Goal: Check status: Check status

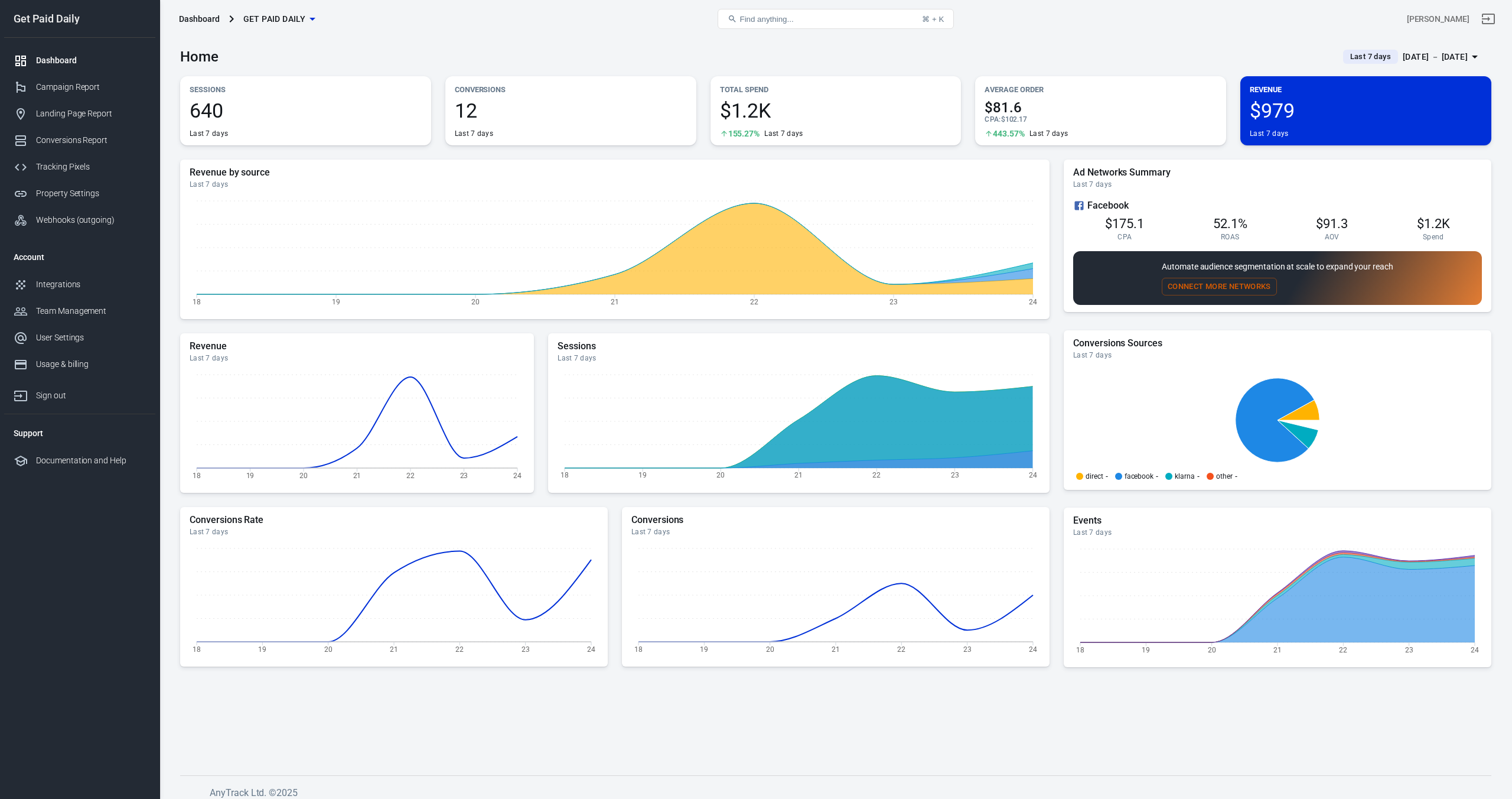
click at [1403, 56] on div "Sep 18 － Sep 24, 2025" at bounding box center [1435, 57] width 65 height 15
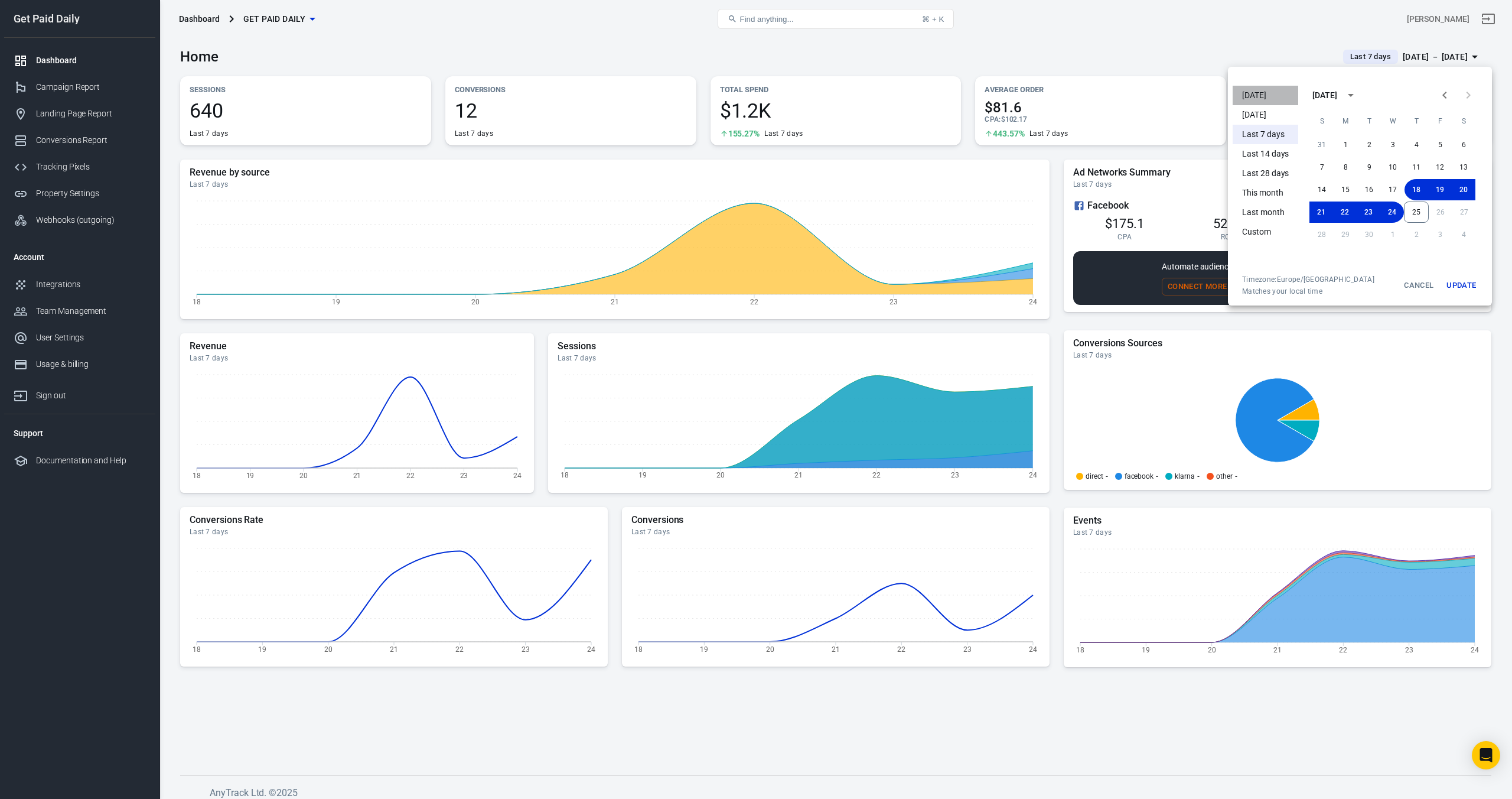
click at [1256, 99] on li "[DATE]" at bounding box center [1265, 95] width 65 height 20
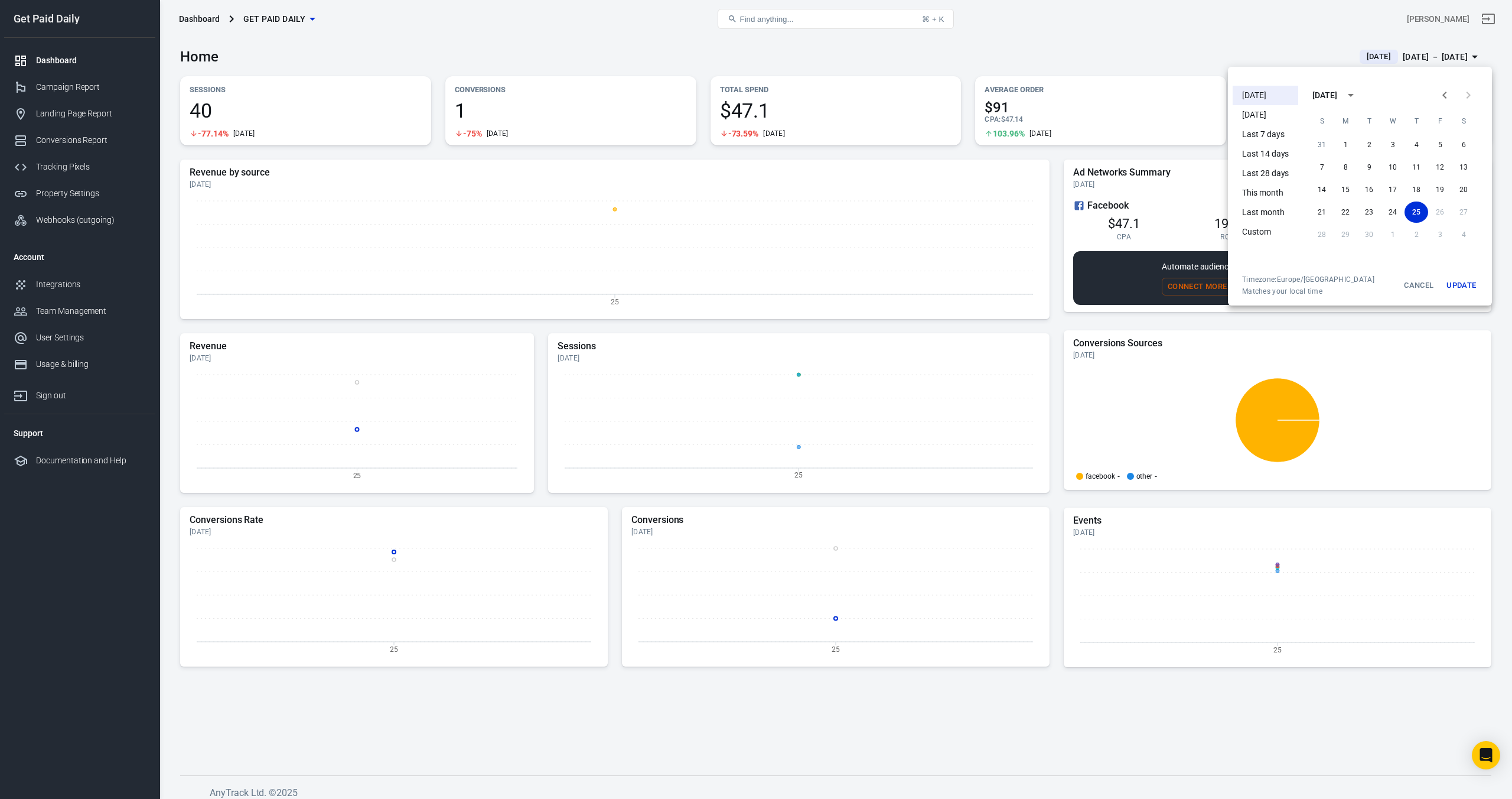
click at [1258, 114] on li "Yesterday" at bounding box center [1265, 114] width 65 height 20
click at [1123, 50] on div at bounding box center [756, 399] width 1512 height 799
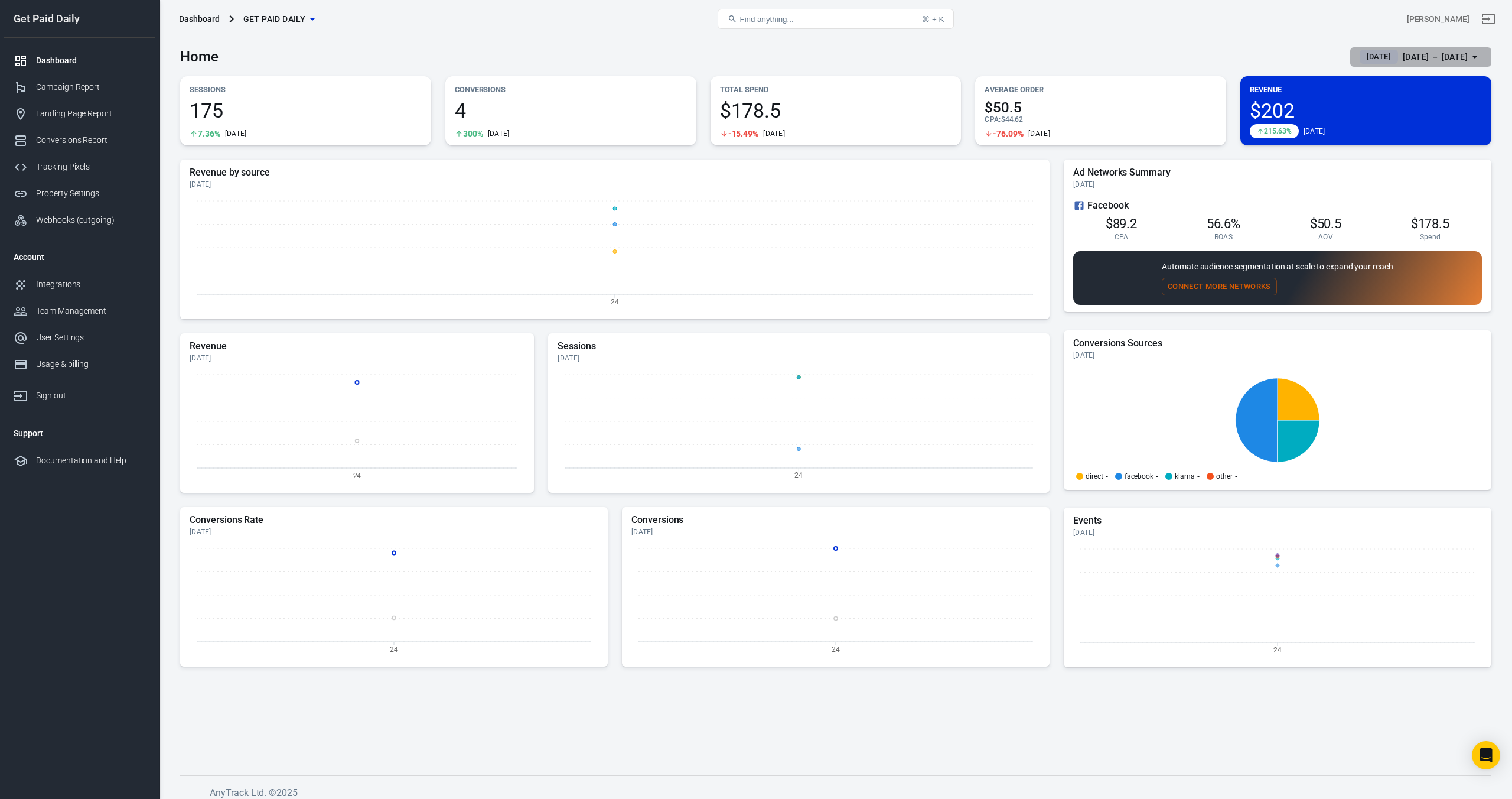
click at [1403, 55] on div "Sep 24 － Sep 24, 2025" at bounding box center [1435, 57] width 65 height 15
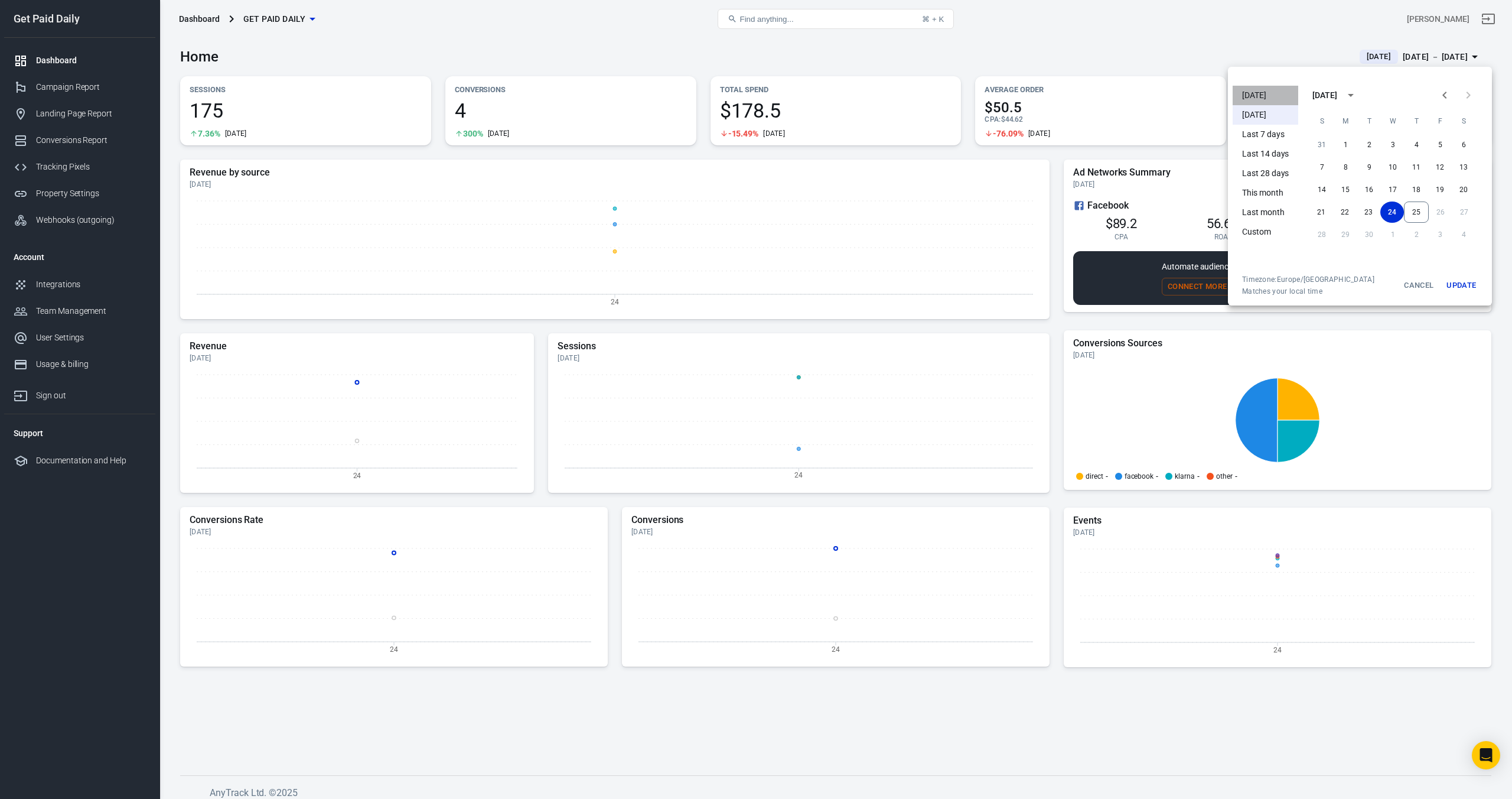
click at [1264, 91] on li "[DATE]" at bounding box center [1265, 95] width 65 height 20
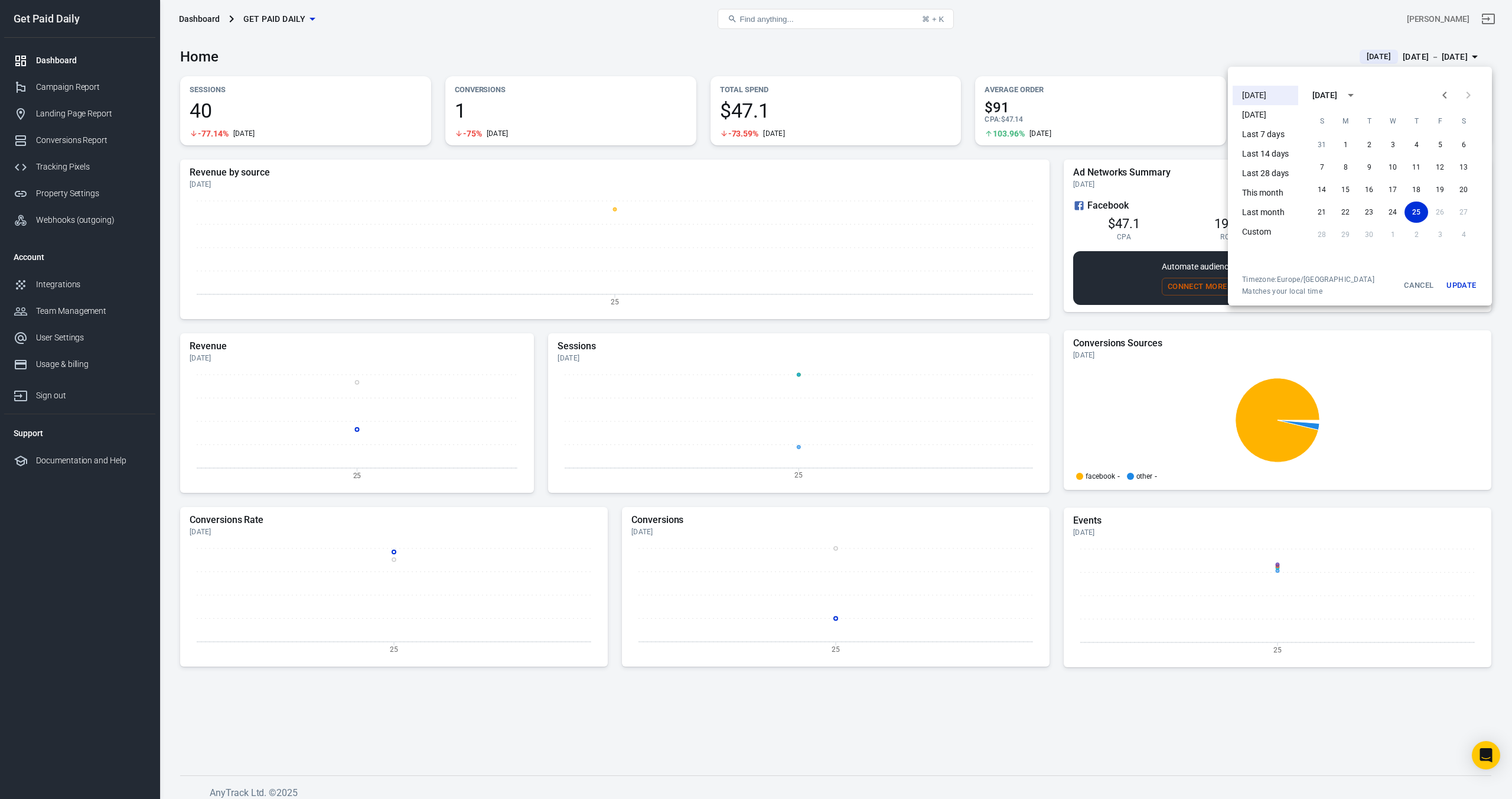
click at [1078, 48] on div at bounding box center [756, 399] width 1512 height 799
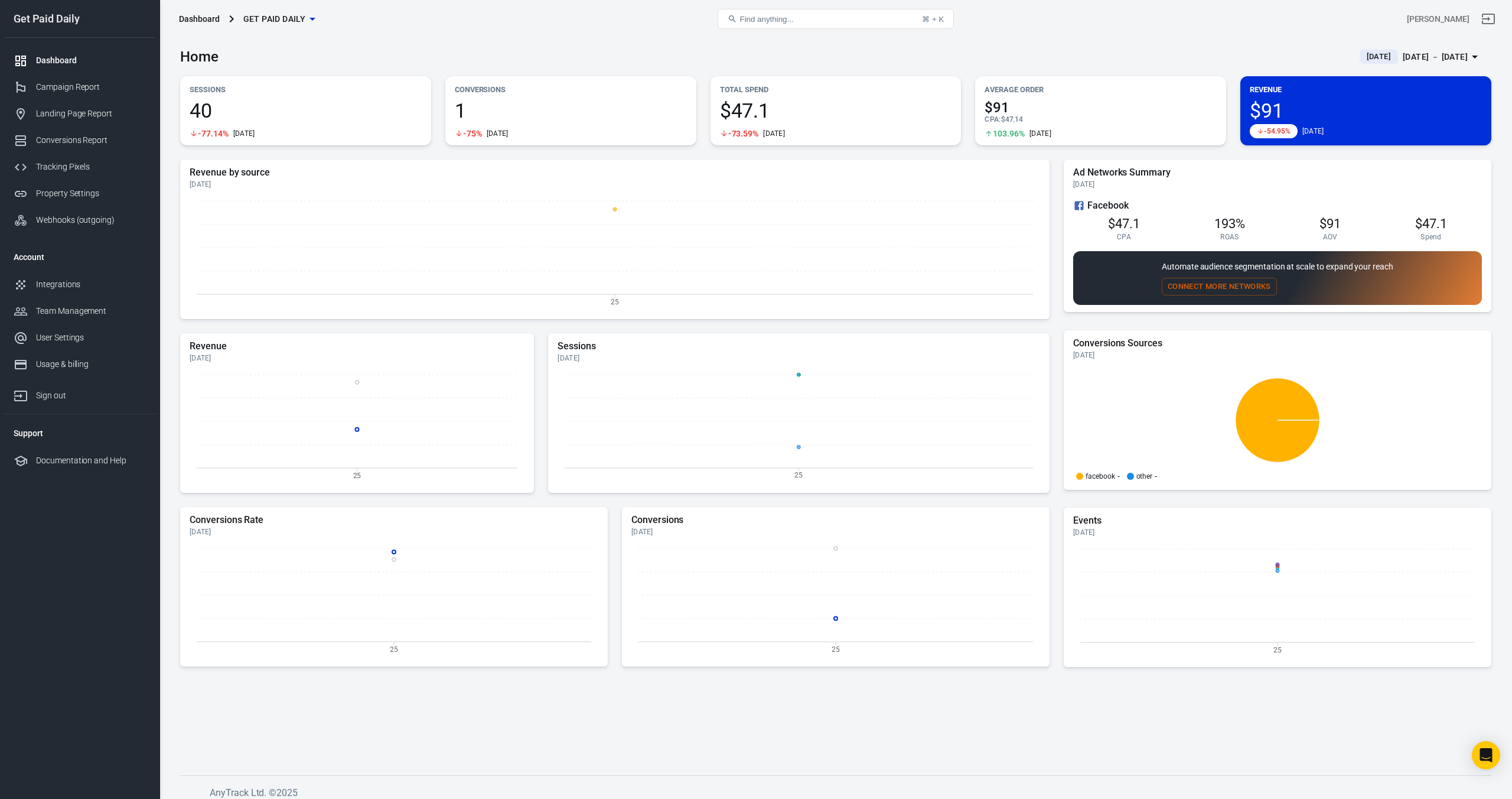
click at [1403, 55] on div "[DATE] － [DATE]" at bounding box center [1435, 57] width 65 height 15
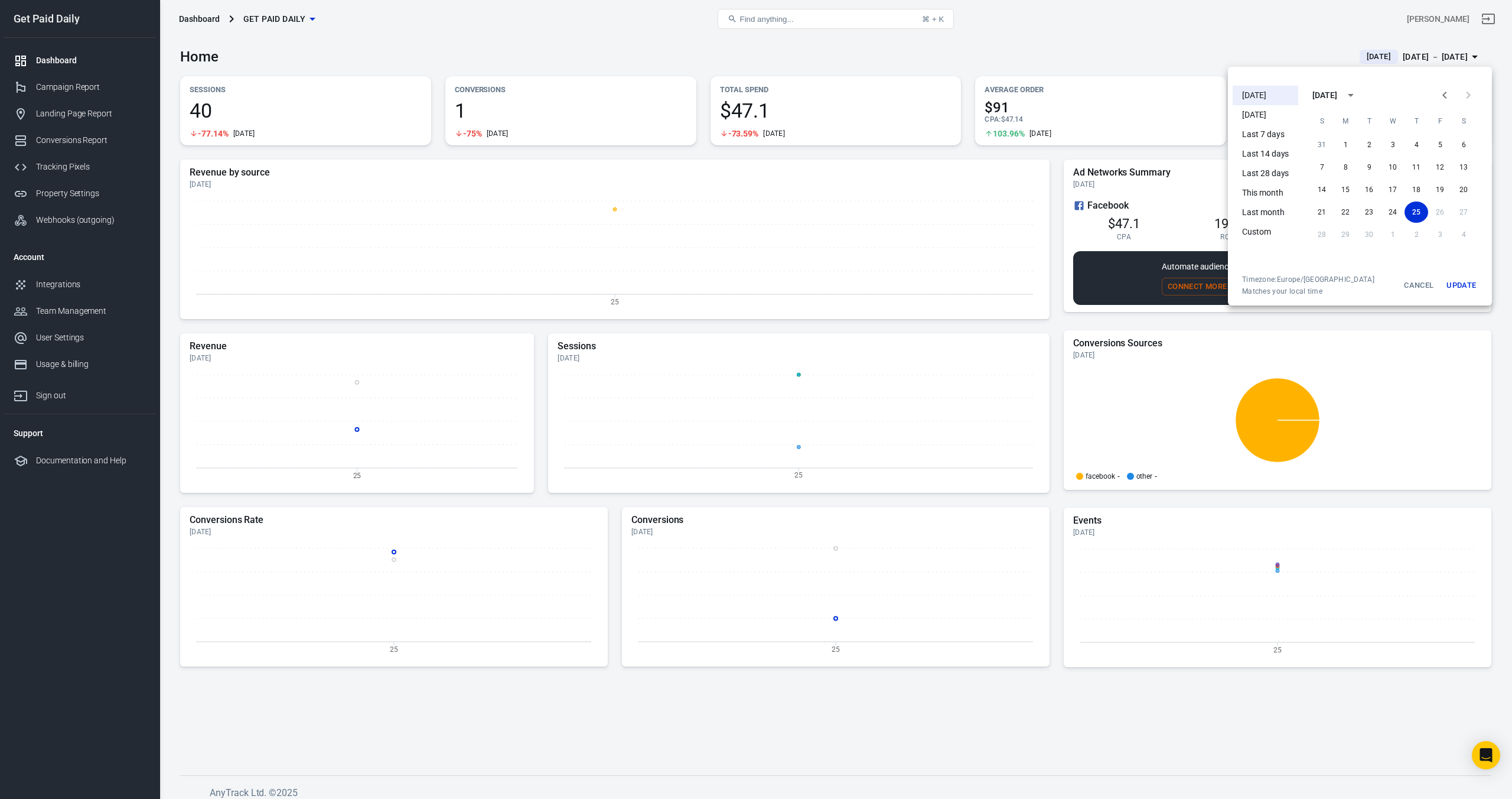
click at [1260, 112] on li "Yesterday" at bounding box center [1265, 114] width 65 height 20
click at [1195, 28] on div at bounding box center [756, 399] width 1512 height 799
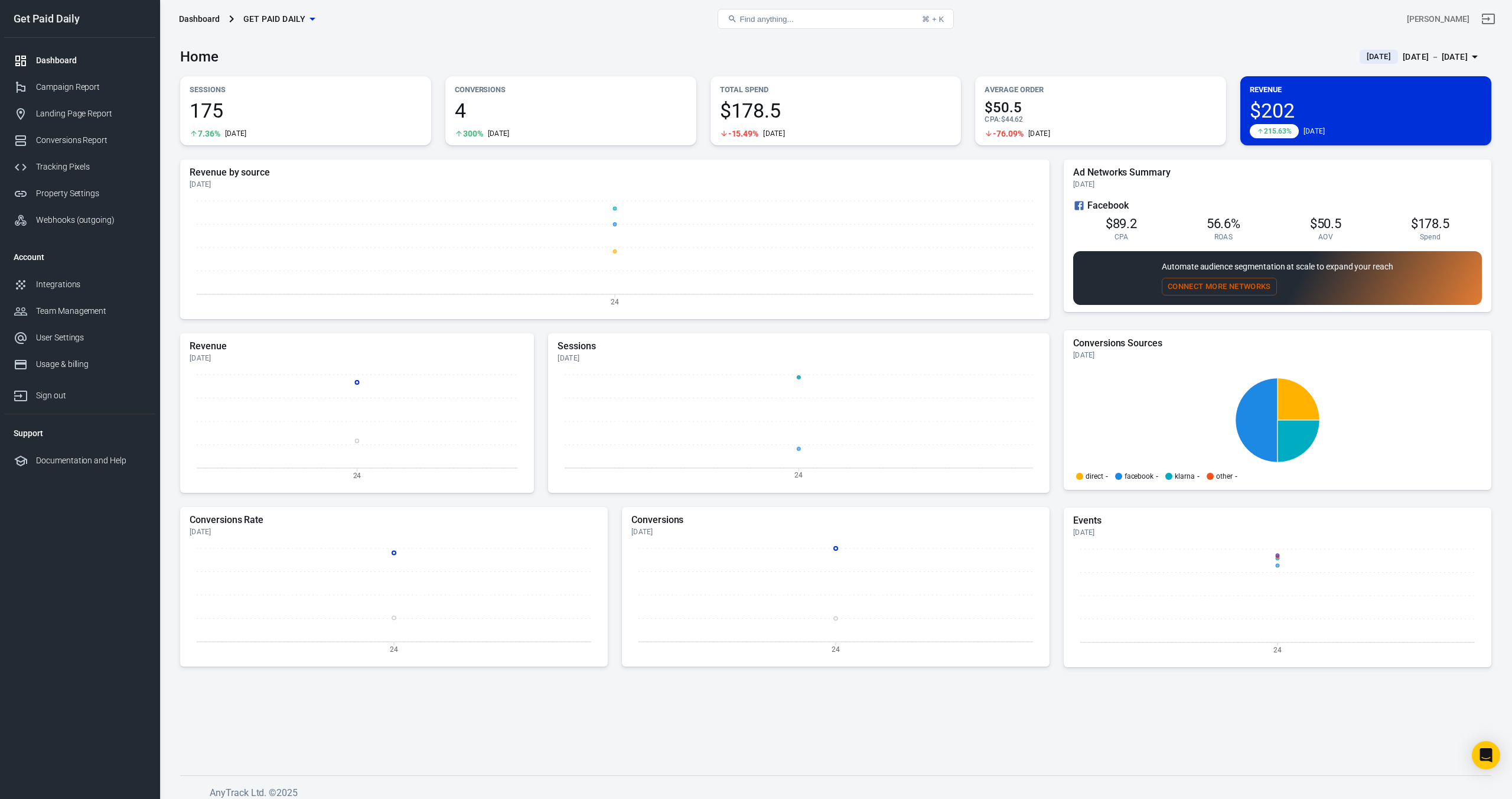
click at [1376, 59] on div "Yesterday Sep 24 － Sep 24, 2025" at bounding box center [1413, 57] width 108 height 15
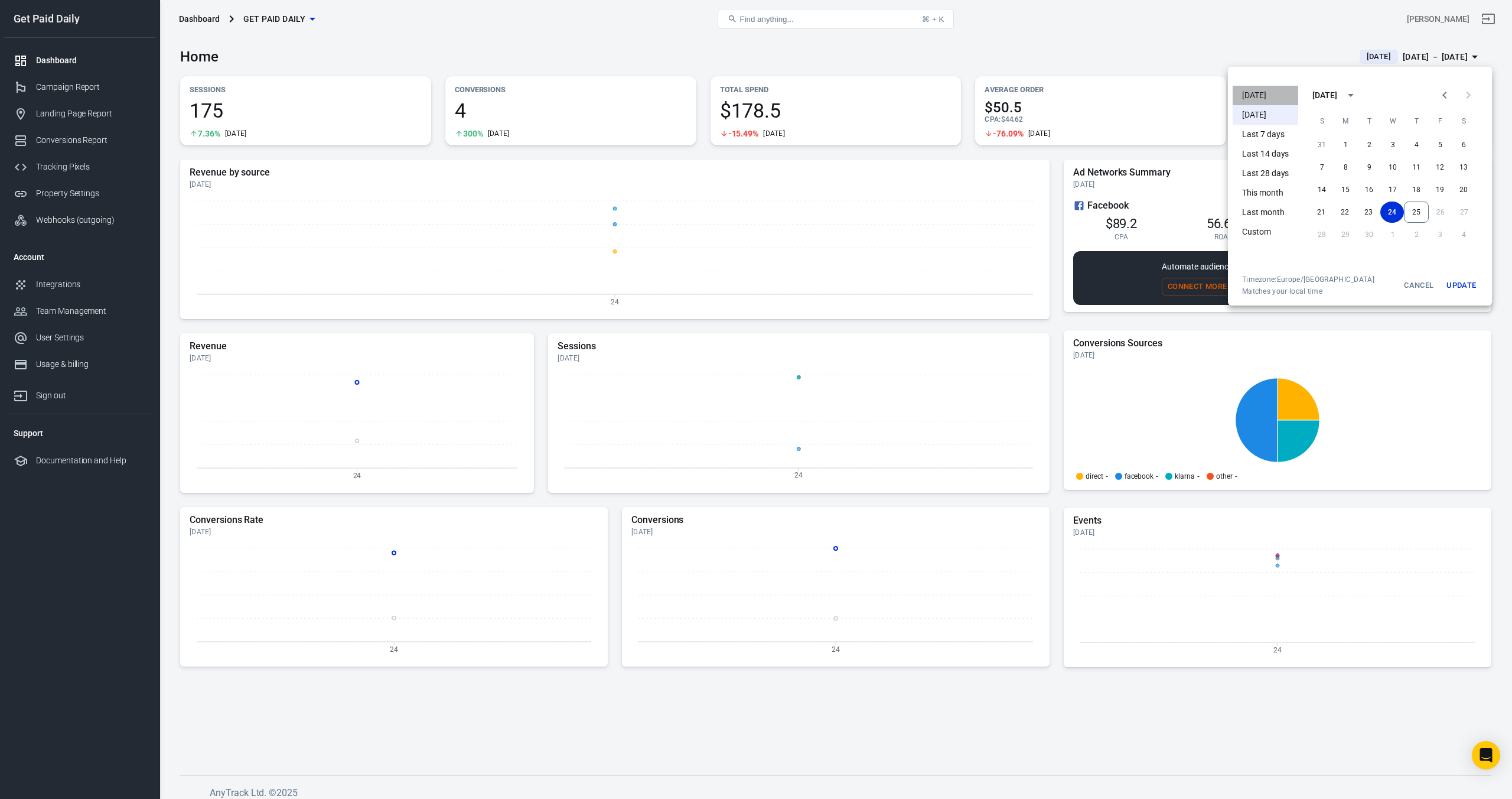
click at [1246, 87] on li "[DATE]" at bounding box center [1265, 95] width 65 height 20
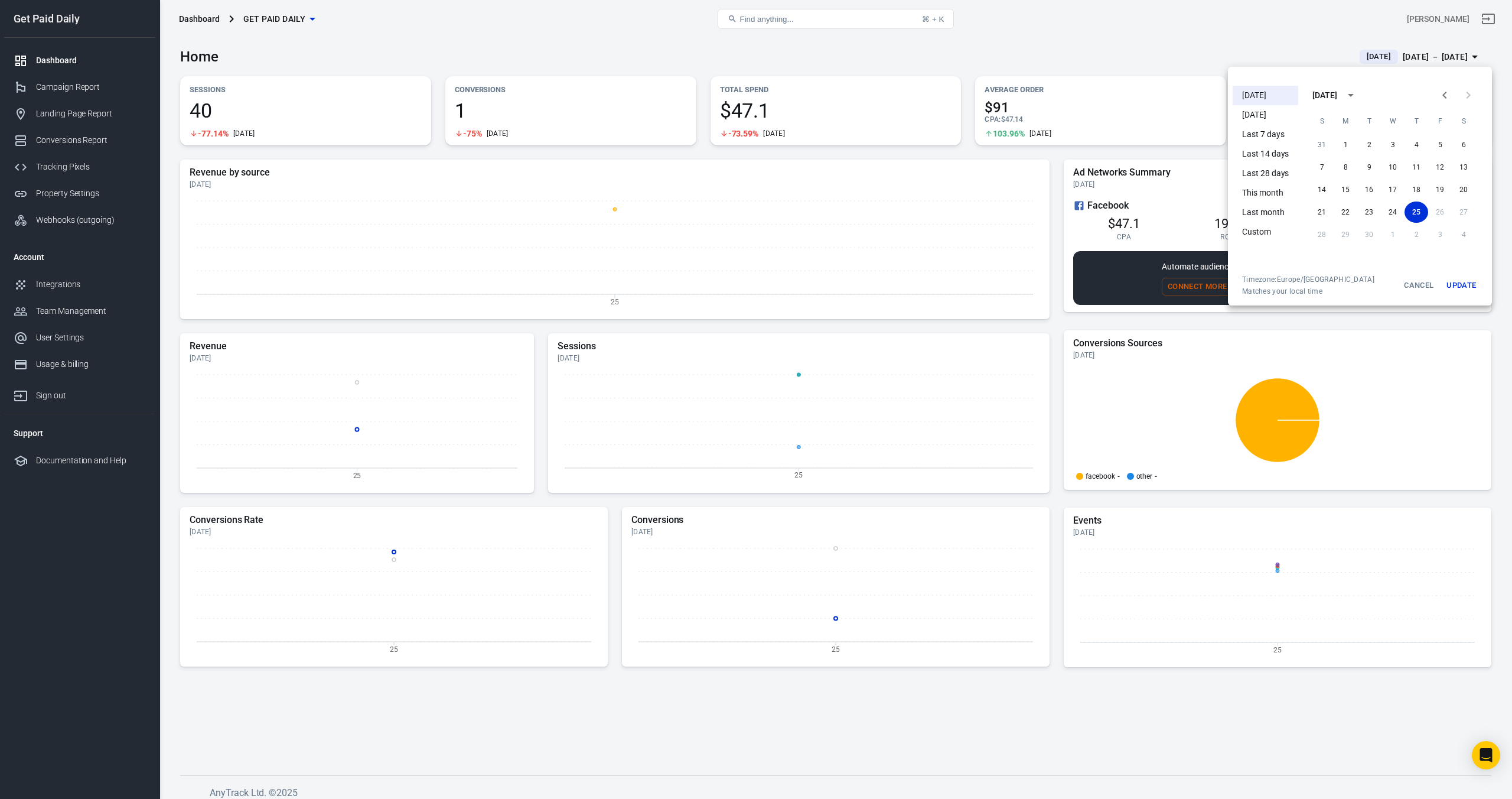
click at [1183, 43] on div at bounding box center [756, 399] width 1512 height 799
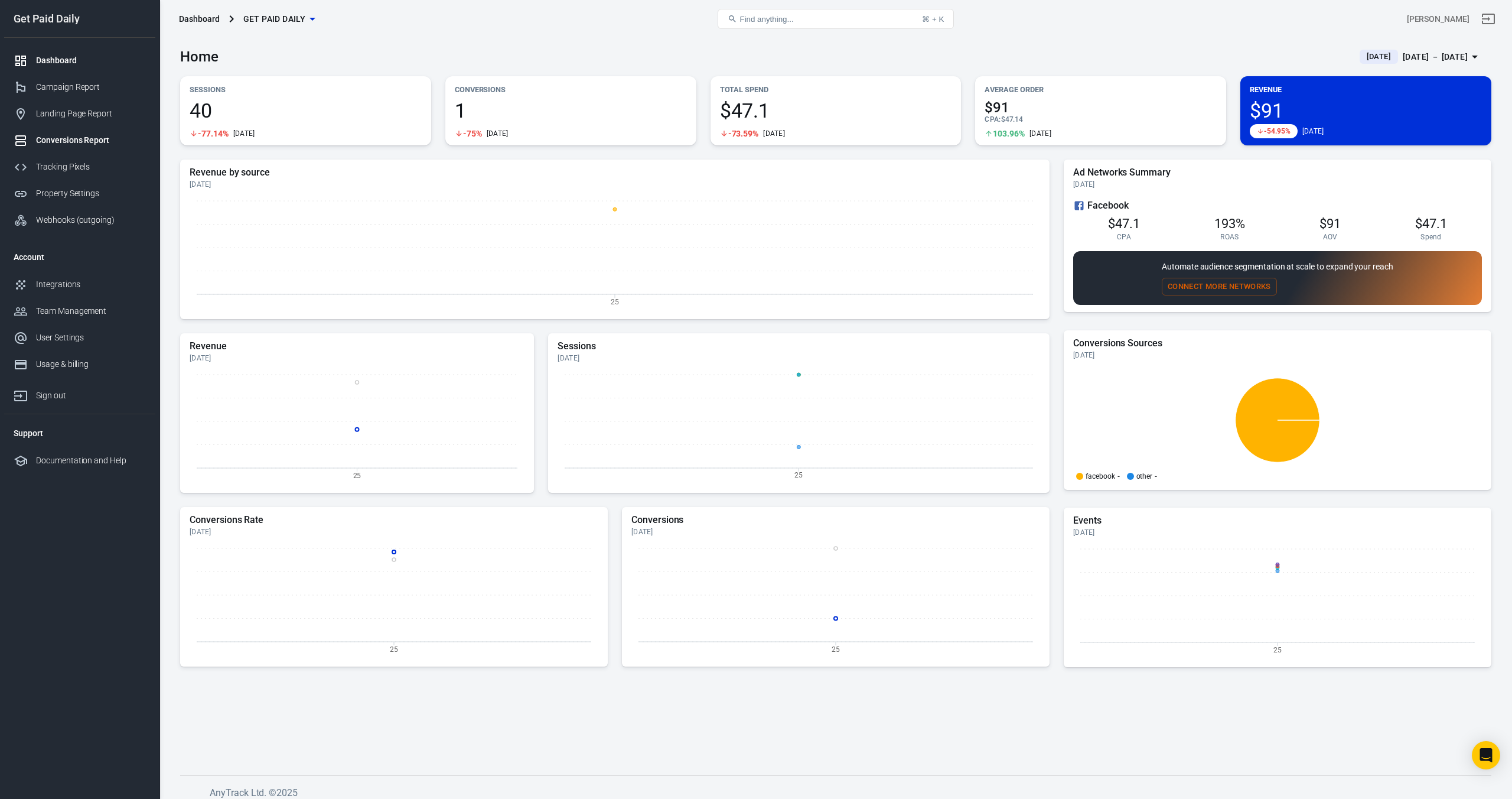
click at [57, 139] on div "Conversions Report" at bounding box center [91, 140] width 110 height 12
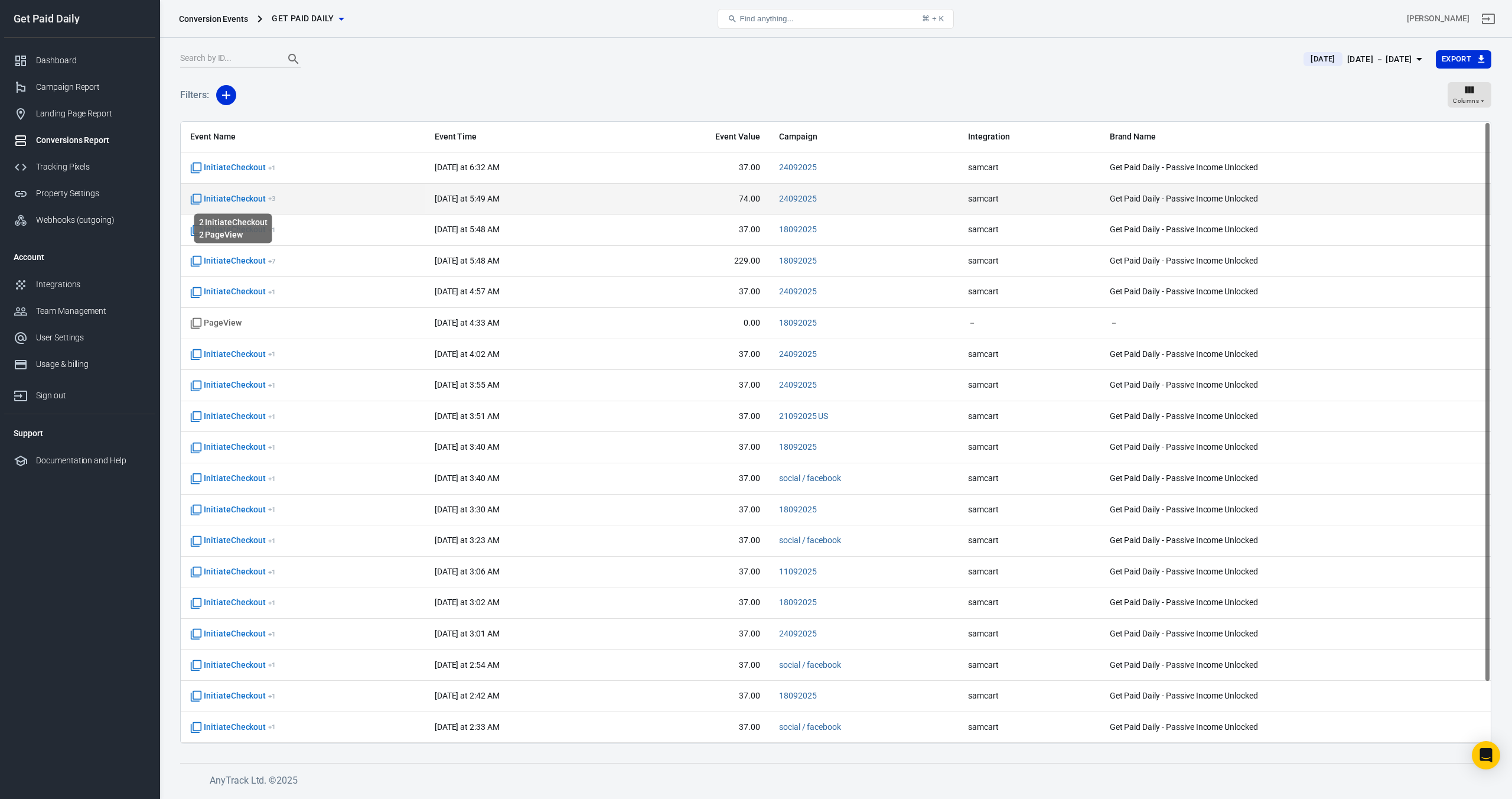
click at [243, 198] on span "InitiateCheckout + 3" at bounding box center [232, 199] width 86 height 12
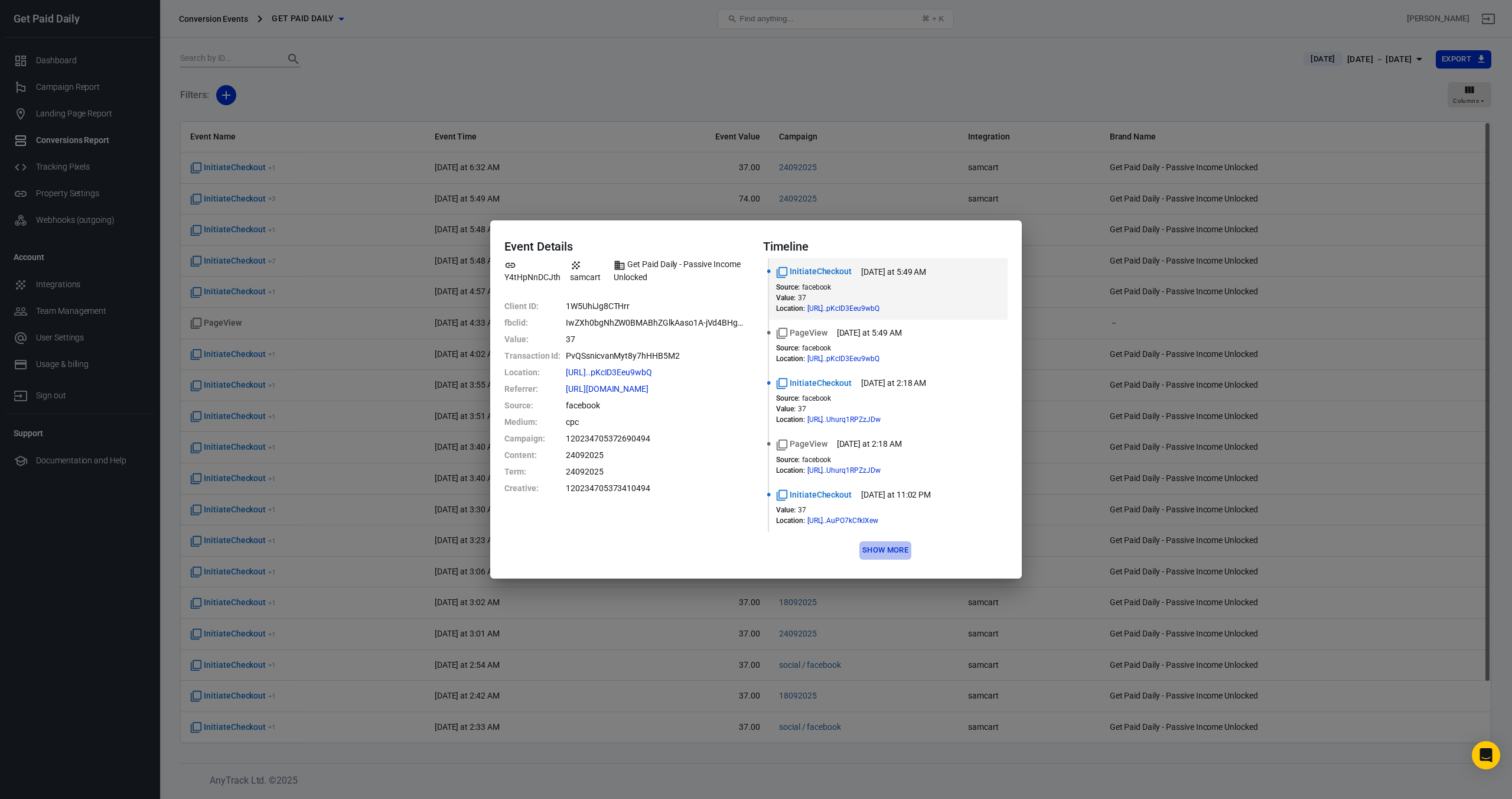
click at [895, 555] on button "Show more" at bounding box center [885, 550] width 52 height 18
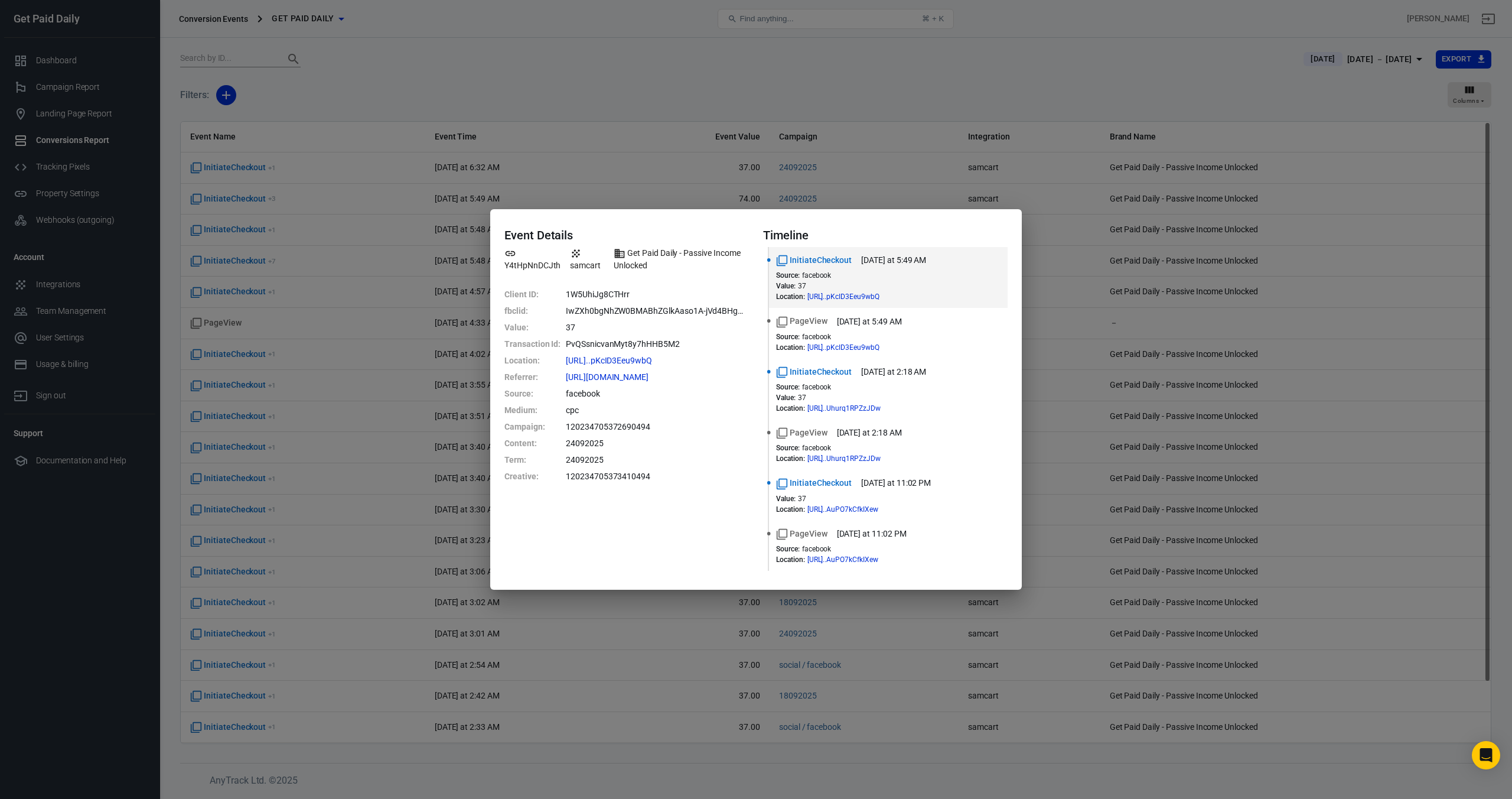
click at [658, 111] on div "Event Details Y4tHpNnDCJth samcart Get Paid Daily - Passive Income Unlocked Cli…" at bounding box center [756, 399] width 1512 height 799
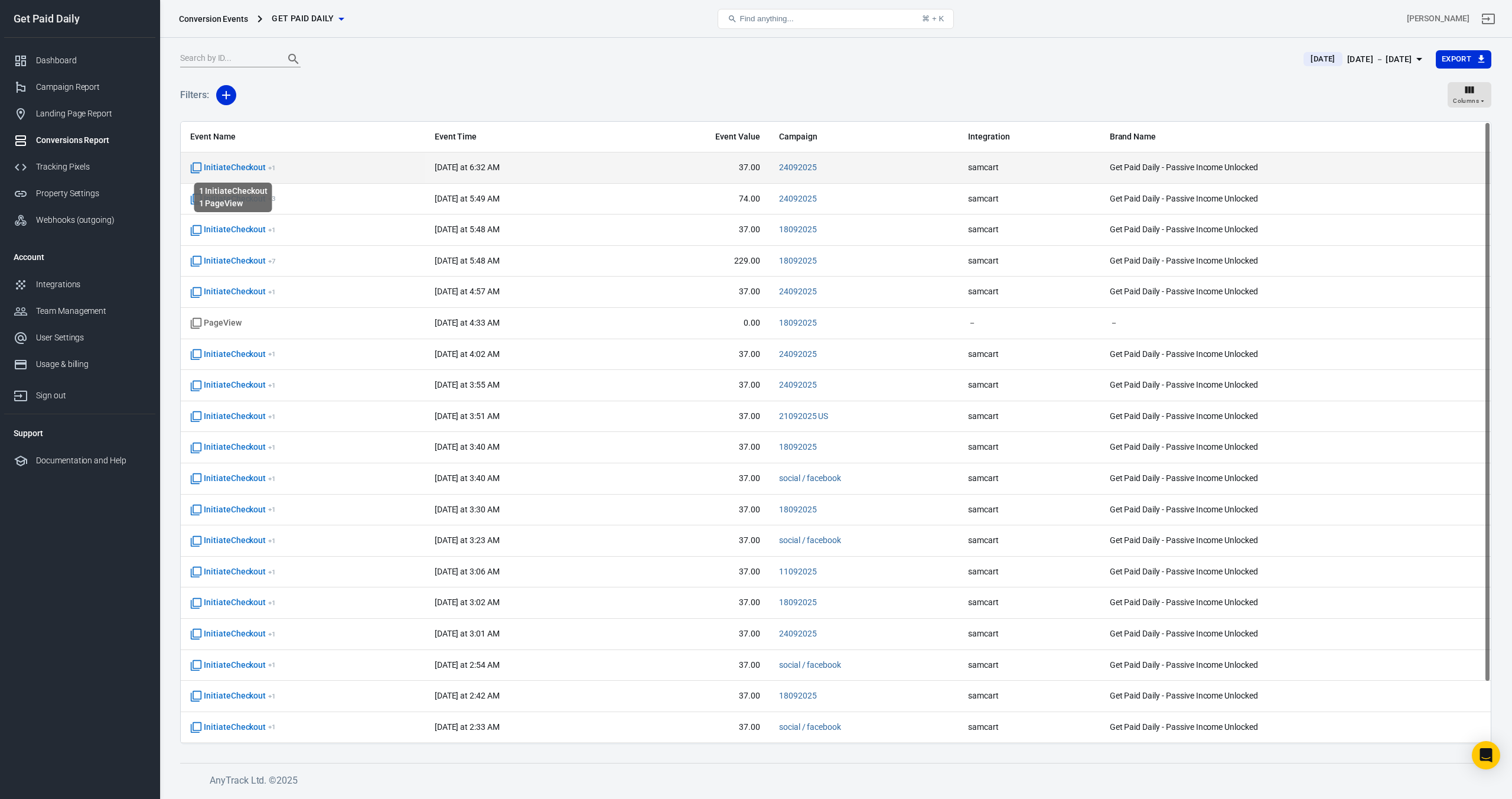
click at [213, 168] on span "InitiateCheckout + 1" at bounding box center [232, 168] width 86 height 12
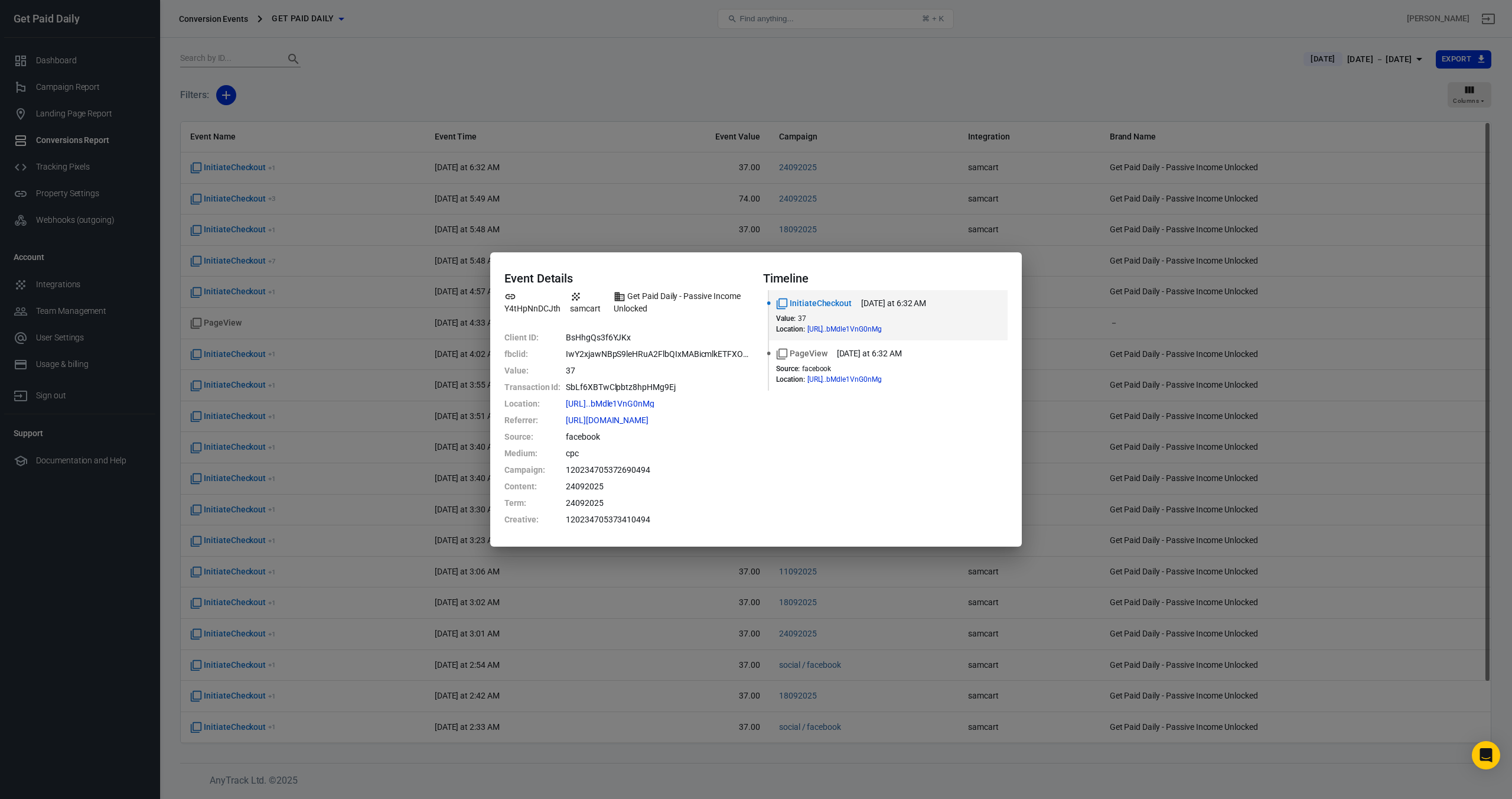
click at [506, 62] on div "Event Details Y4tHpNnDCJth samcart Get Paid Daily - Passive Income Unlocked Cli…" at bounding box center [756, 399] width 1512 height 799
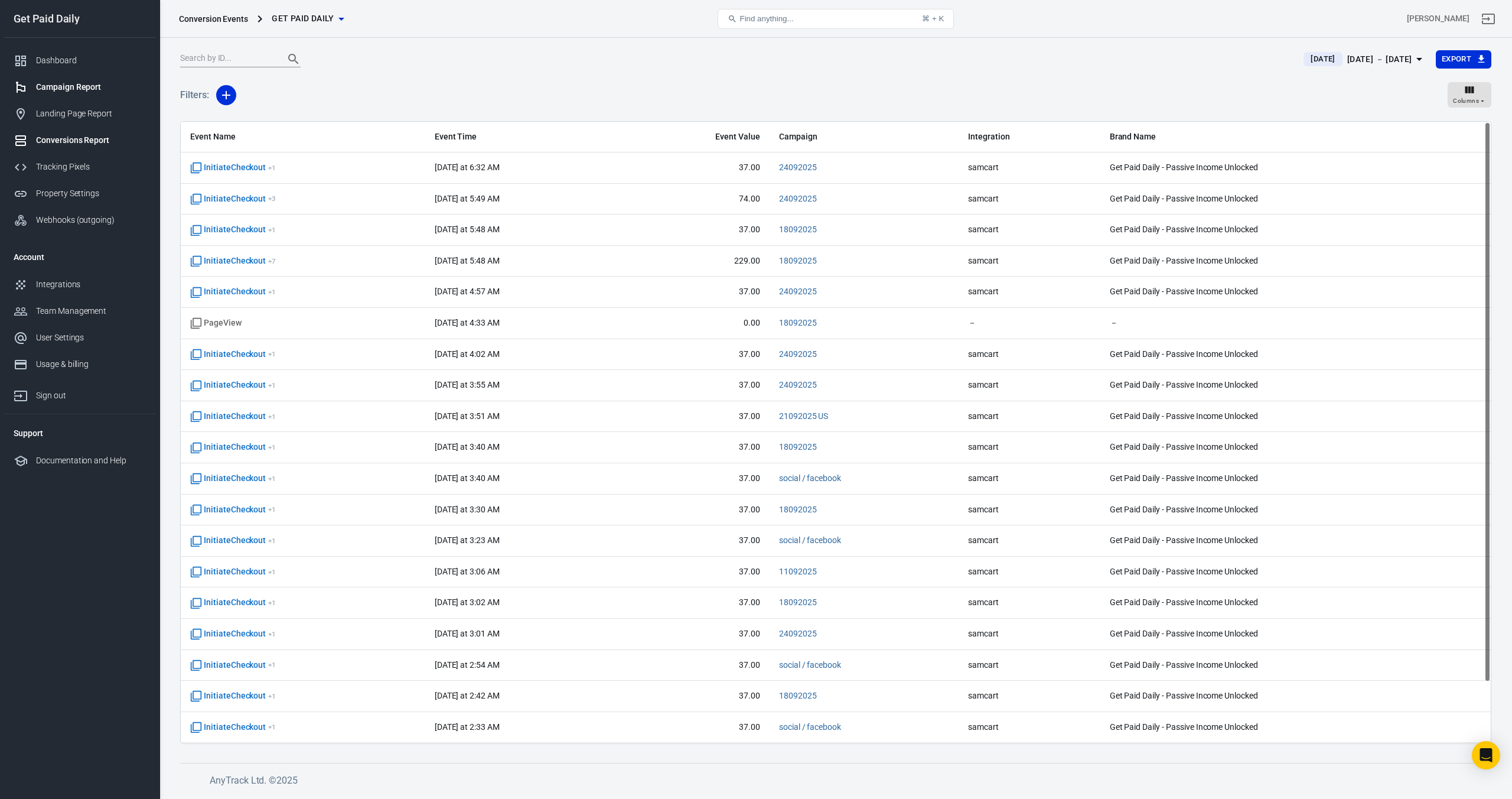
click at [85, 94] on link "Campaign Report" at bounding box center [80, 87] width 151 height 26
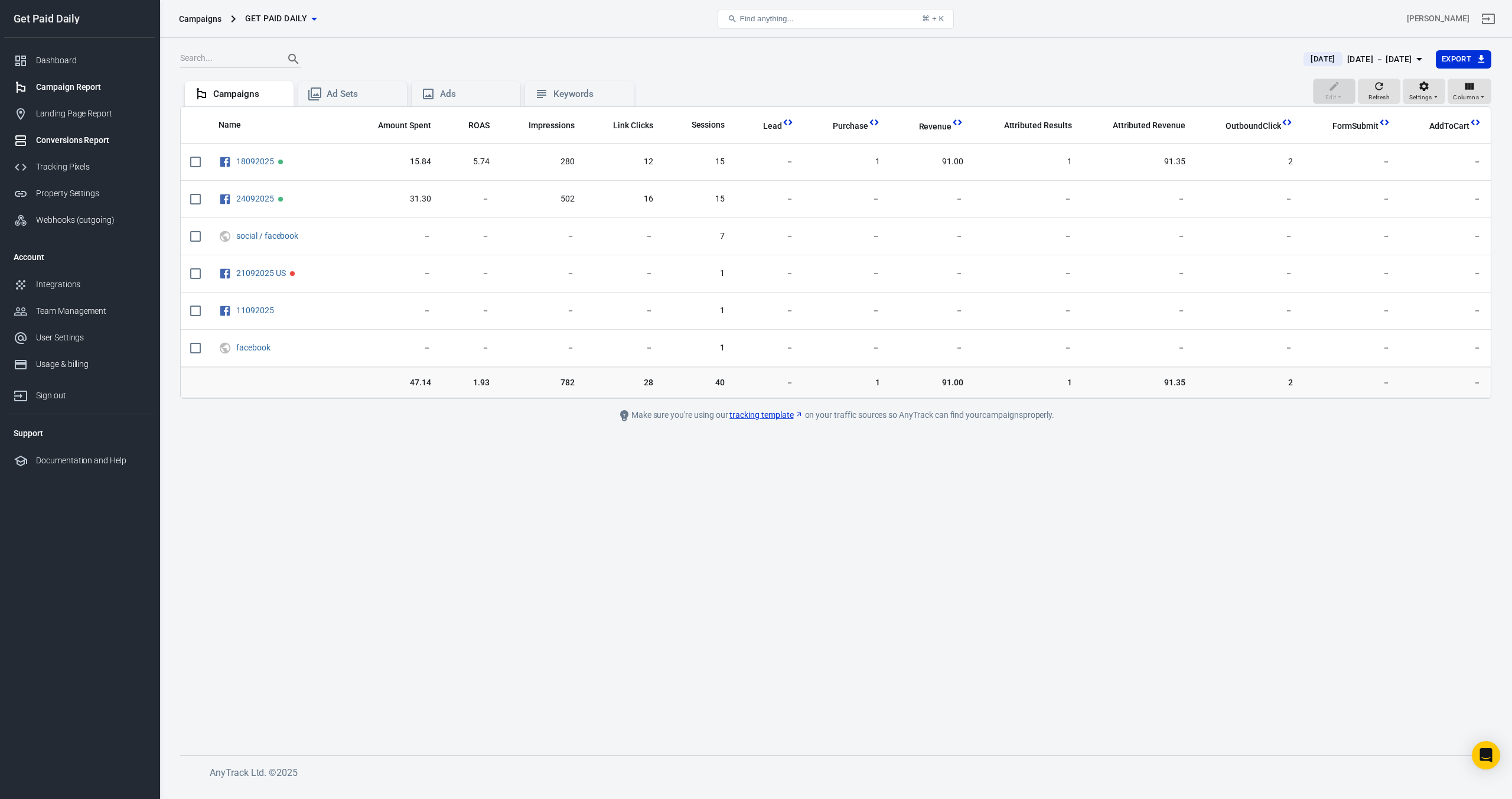
click at [64, 141] on div "Conversions Report" at bounding box center [91, 140] width 110 height 12
